Goal: Task Accomplishment & Management: Use online tool/utility

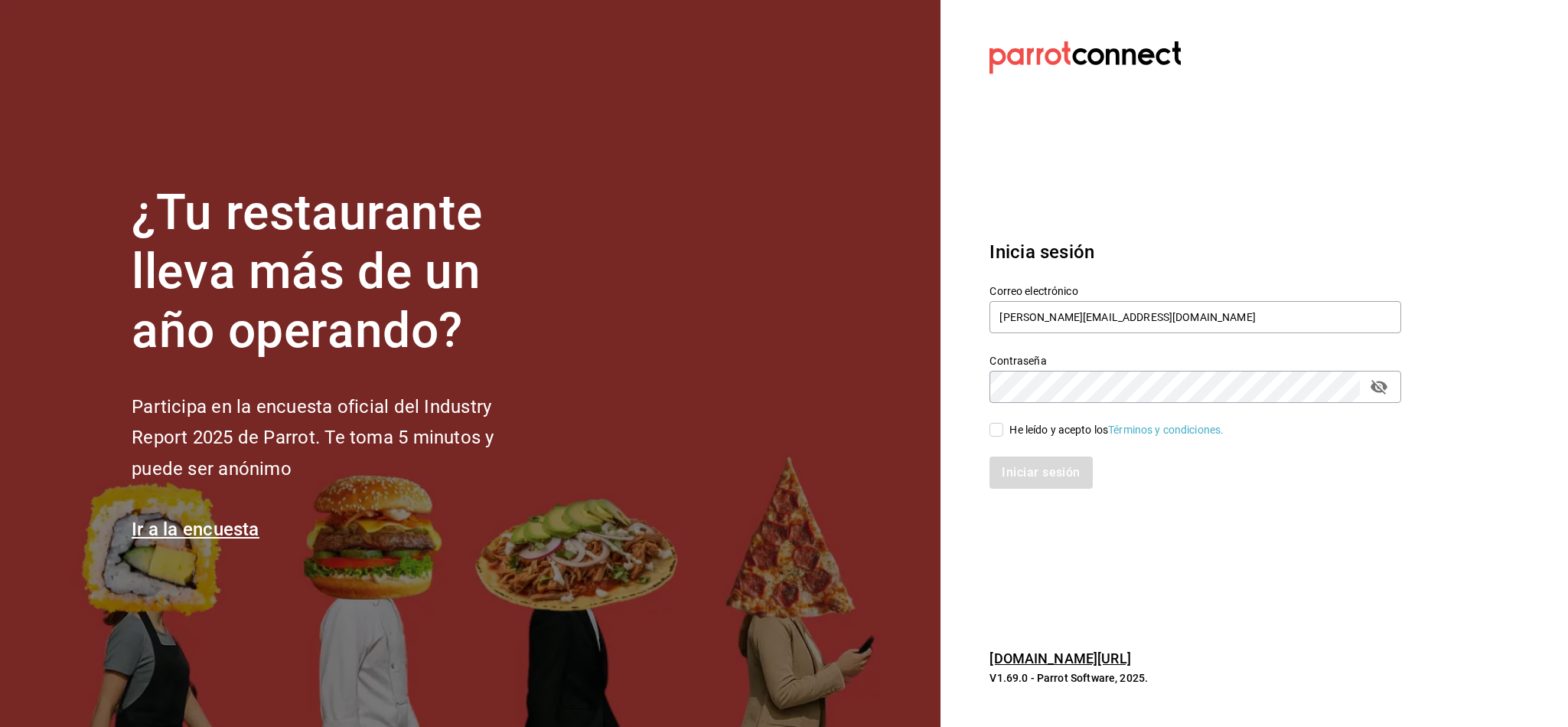
click at [997, 432] on input "He leído y acepto los Términos y condiciones." at bounding box center [997, 430] width 14 height 14
checkbox input "true"
click at [1040, 466] on button "Iniciar sesión" at bounding box center [1042, 472] width 104 height 32
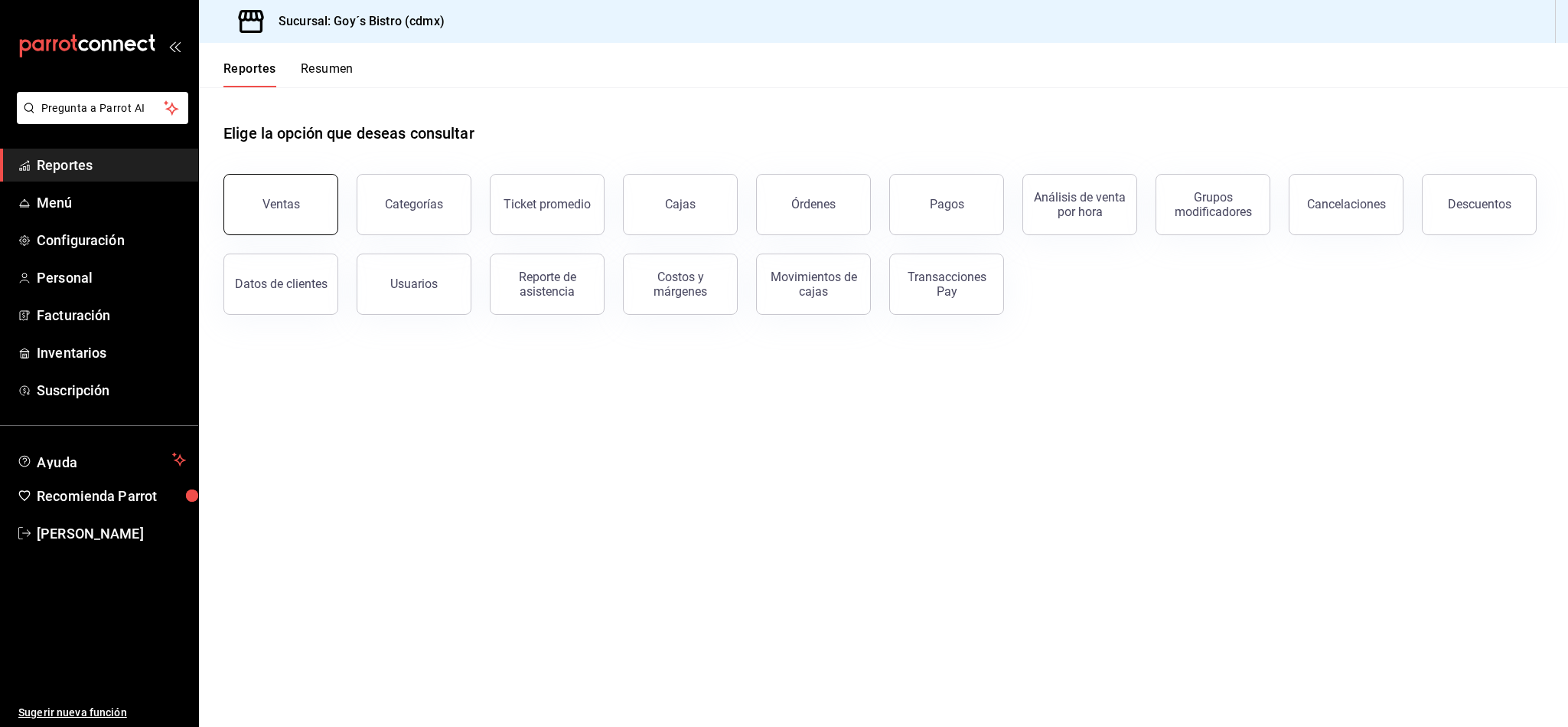
click at [283, 179] on button "Ventas" at bounding box center [281, 204] width 115 height 61
